Goal: Information Seeking & Learning: Learn about a topic

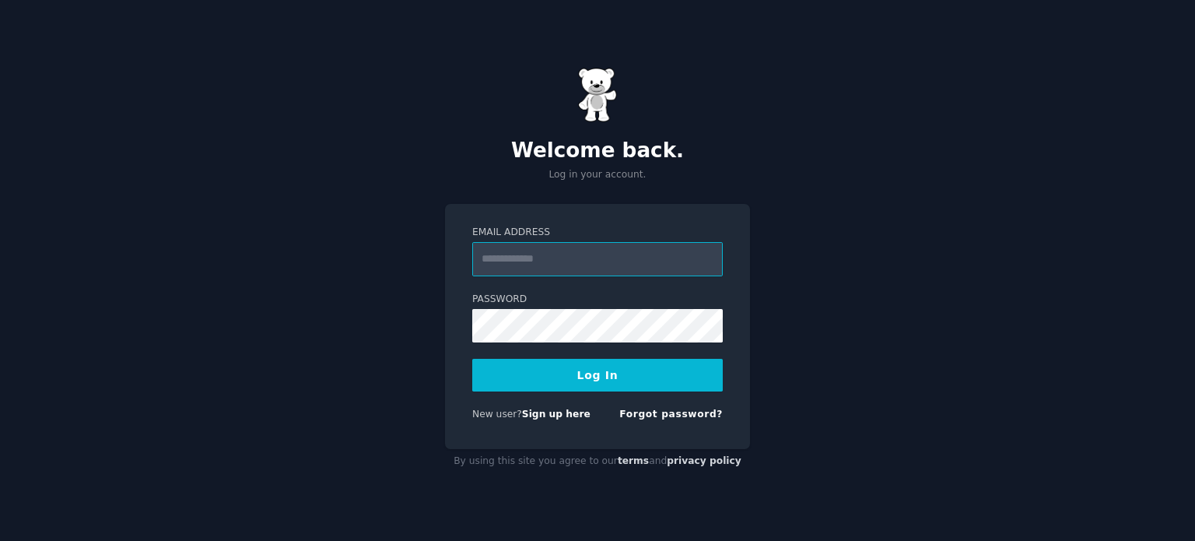
type input "**********"
click at [654, 365] on button "Log In" at bounding box center [597, 375] width 251 height 33
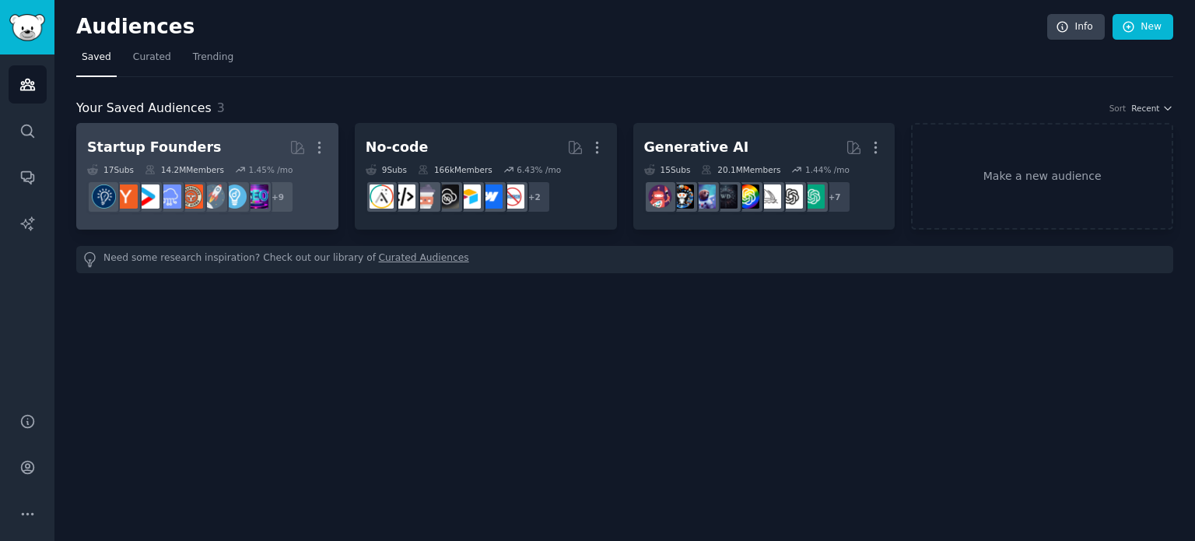
click at [242, 144] on h2 "Startup Founders Curated by GummySearch More" at bounding box center [207, 147] width 240 height 27
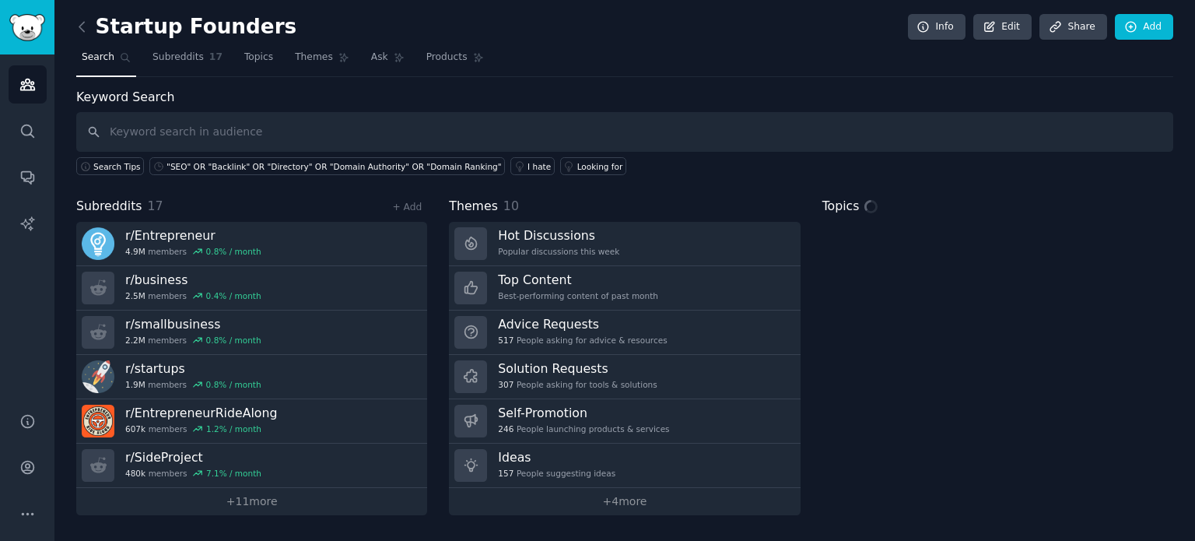
click at [517, 116] on input "text" at bounding box center [624, 132] width 1097 height 40
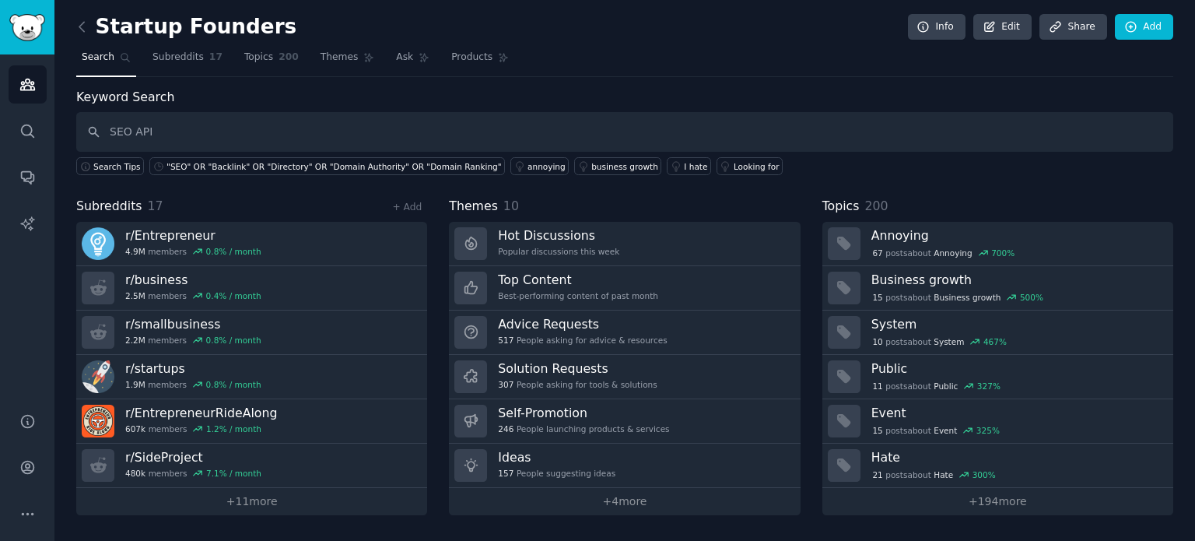
type input "SEO API"
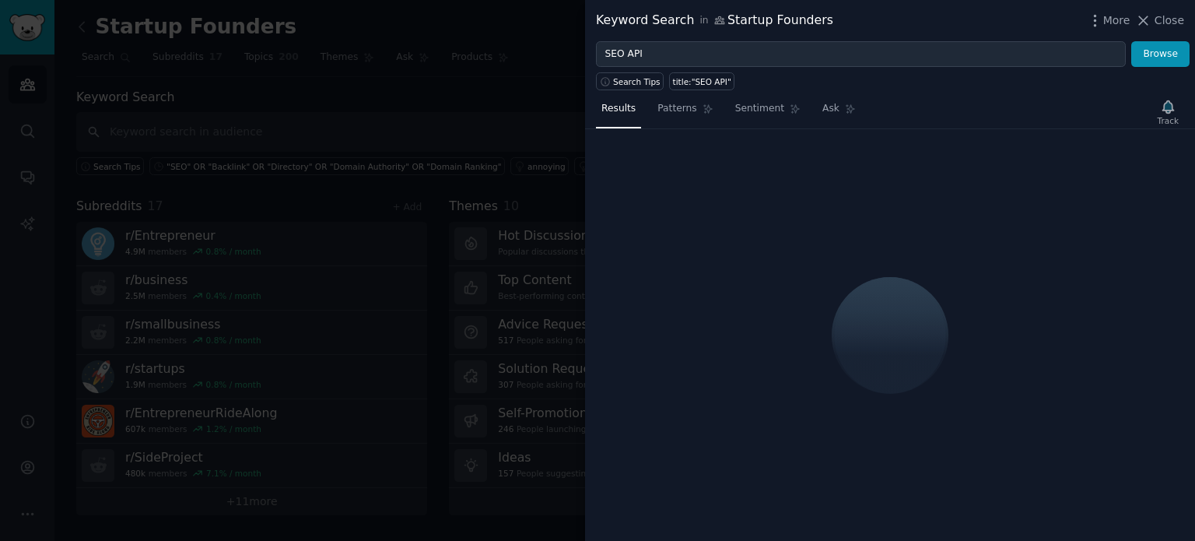
click at [517, 116] on div at bounding box center [597, 270] width 1195 height 541
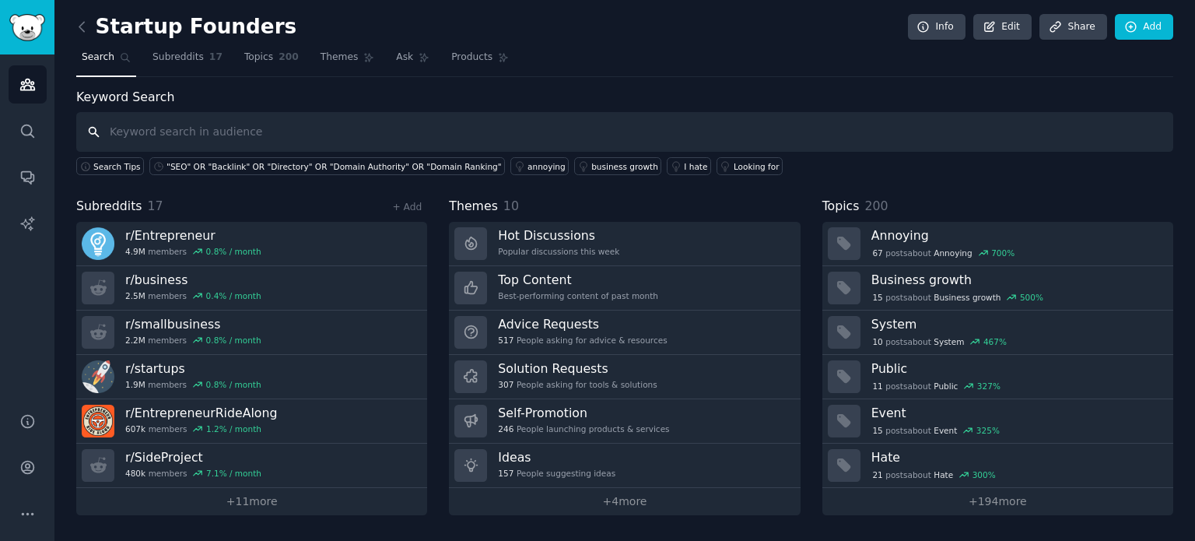
click at [500, 124] on input "text" at bounding box center [624, 132] width 1097 height 40
type input "SEO API"
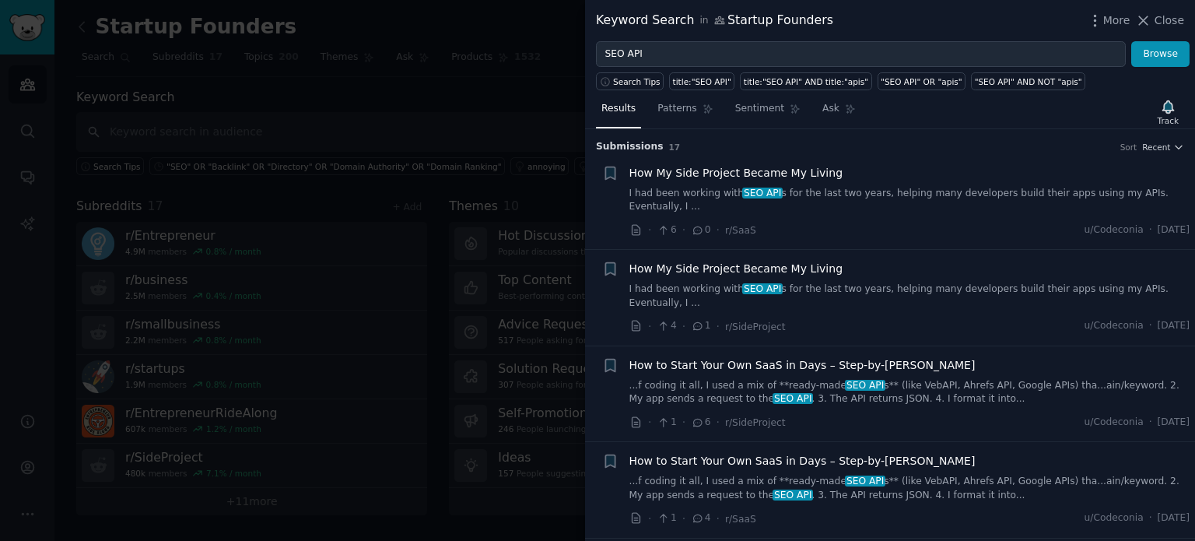
click at [685, 187] on link "I had been working with SEO API s for the last two years, helping many develope…" at bounding box center [909, 200] width 561 height 27
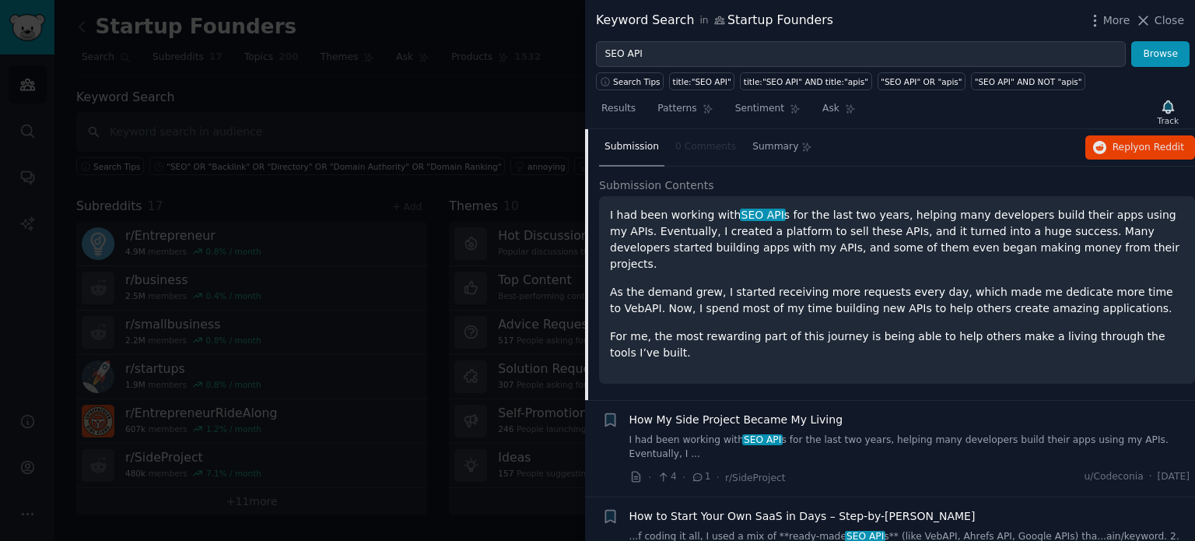
scroll to position [91, 0]
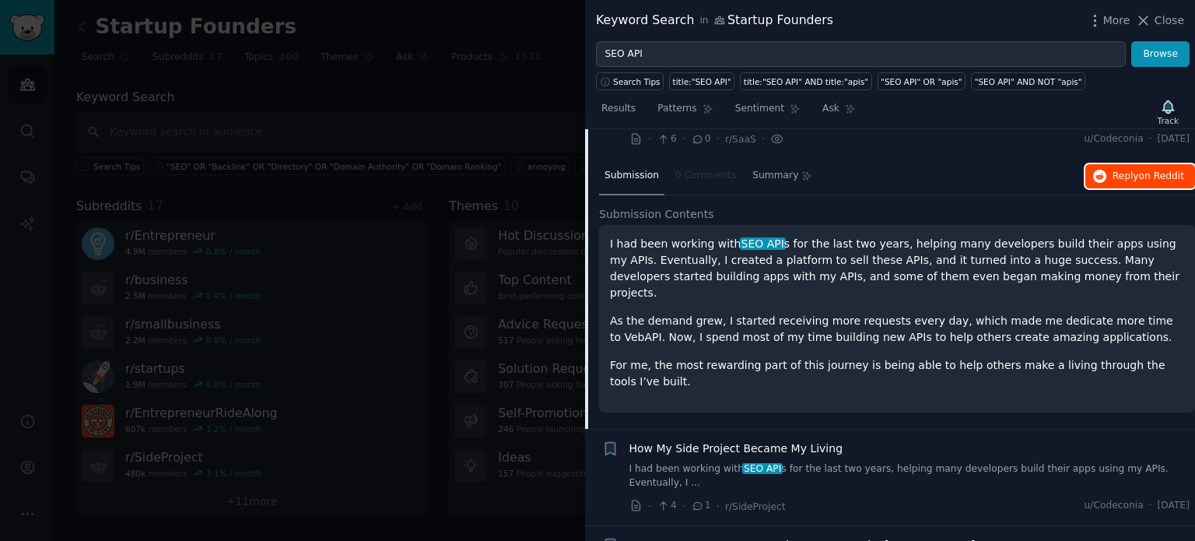
click at [1127, 170] on span "Reply on Reddit" at bounding box center [1149, 177] width 72 height 14
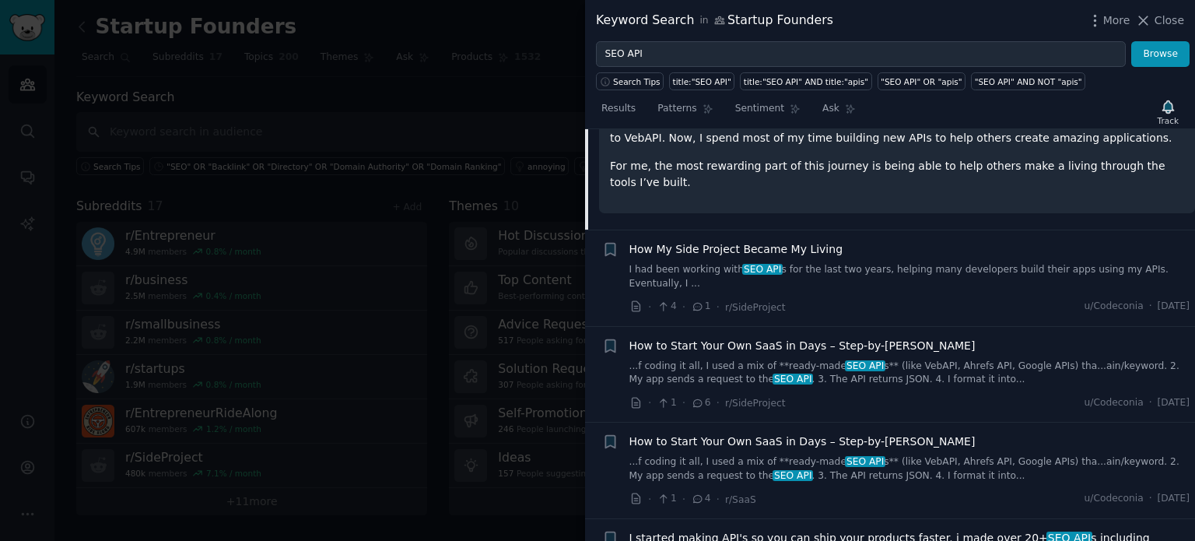
scroll to position [292, 0]
click at [394, 96] on div at bounding box center [597, 270] width 1195 height 541
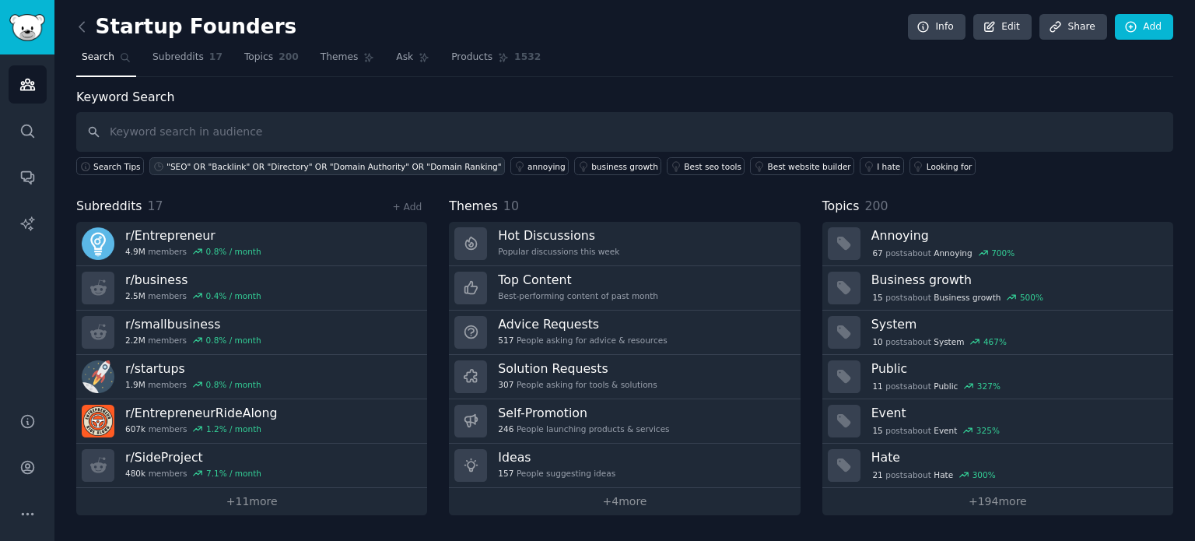
click at [345, 164] on div ""SEO" OR "Backlink" OR "Directory" OR "Domain Authority" OR "Domain Ranking"" at bounding box center [334, 166] width 335 height 11
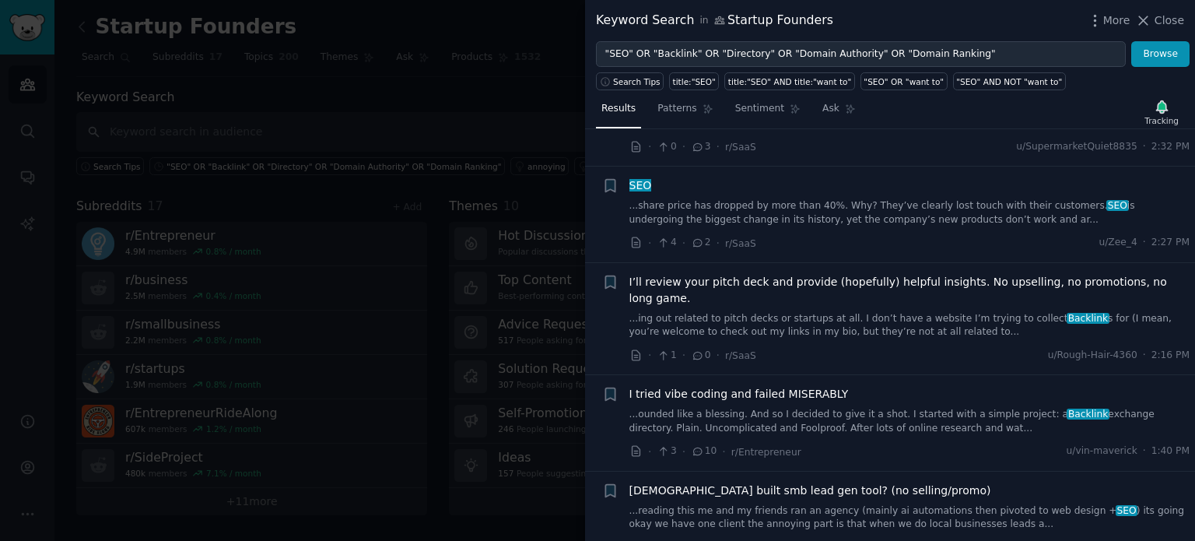
scroll to position [276, 0]
click at [809, 321] on div "I’ll review your pitch deck and provide (hopefully) helpful insights. No upsell…" at bounding box center [909, 318] width 561 height 90
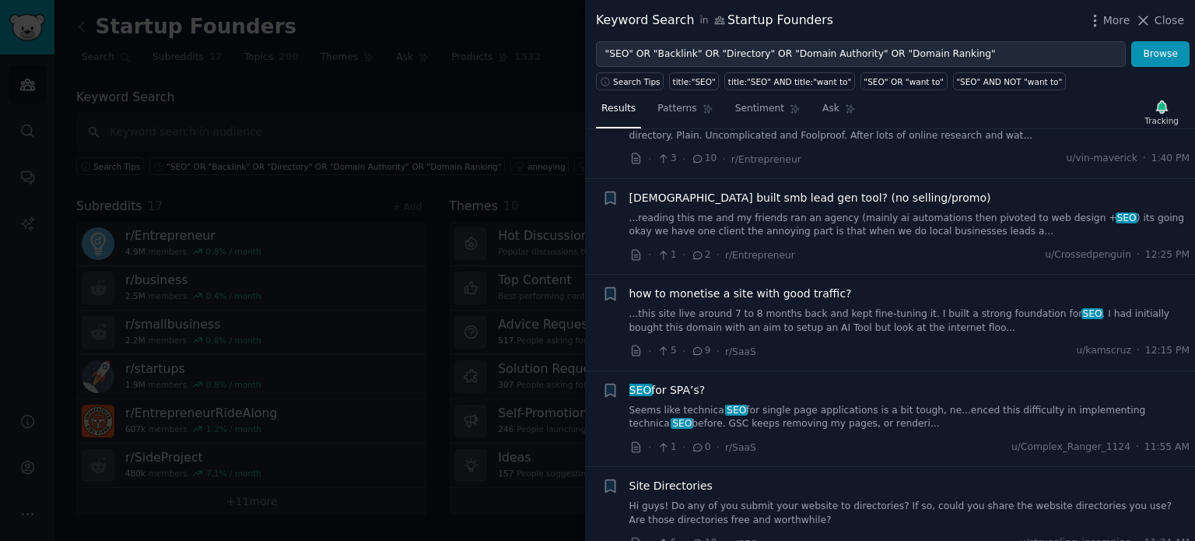
scroll to position [576, 0]
